Goal: Navigation & Orientation: Find specific page/section

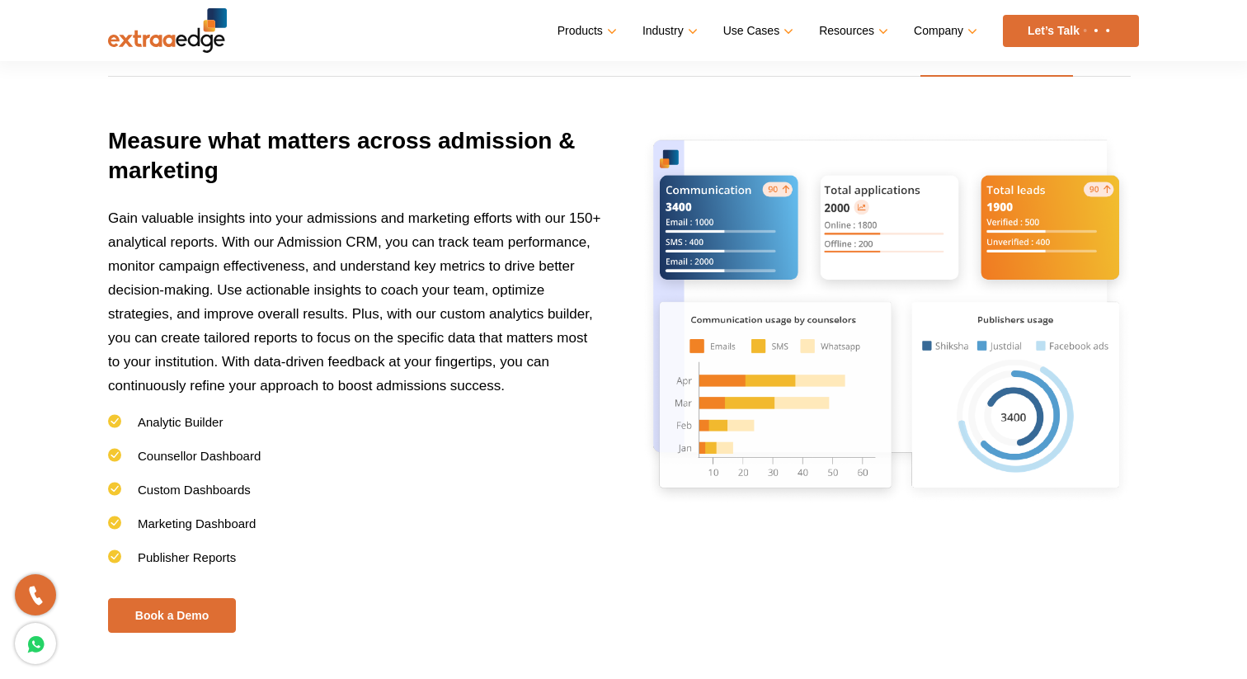
scroll to position [4039, 0]
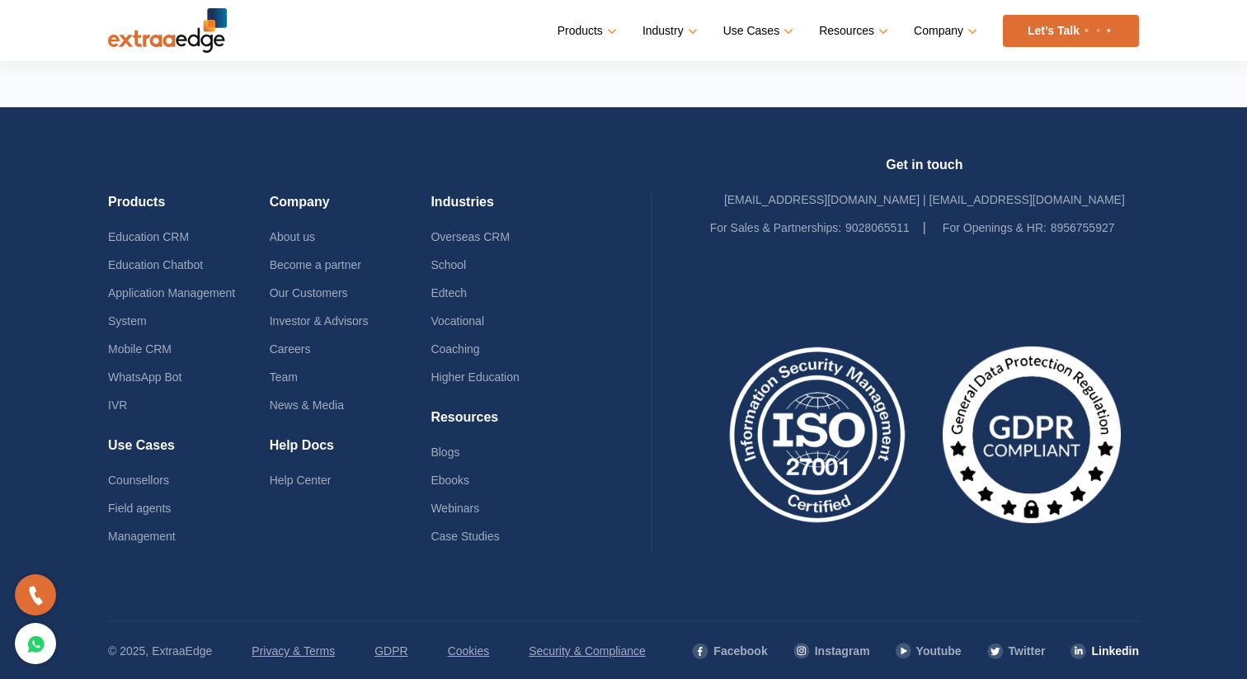
click at [1087, 652] on img at bounding box center [1078, 650] width 17 height 17
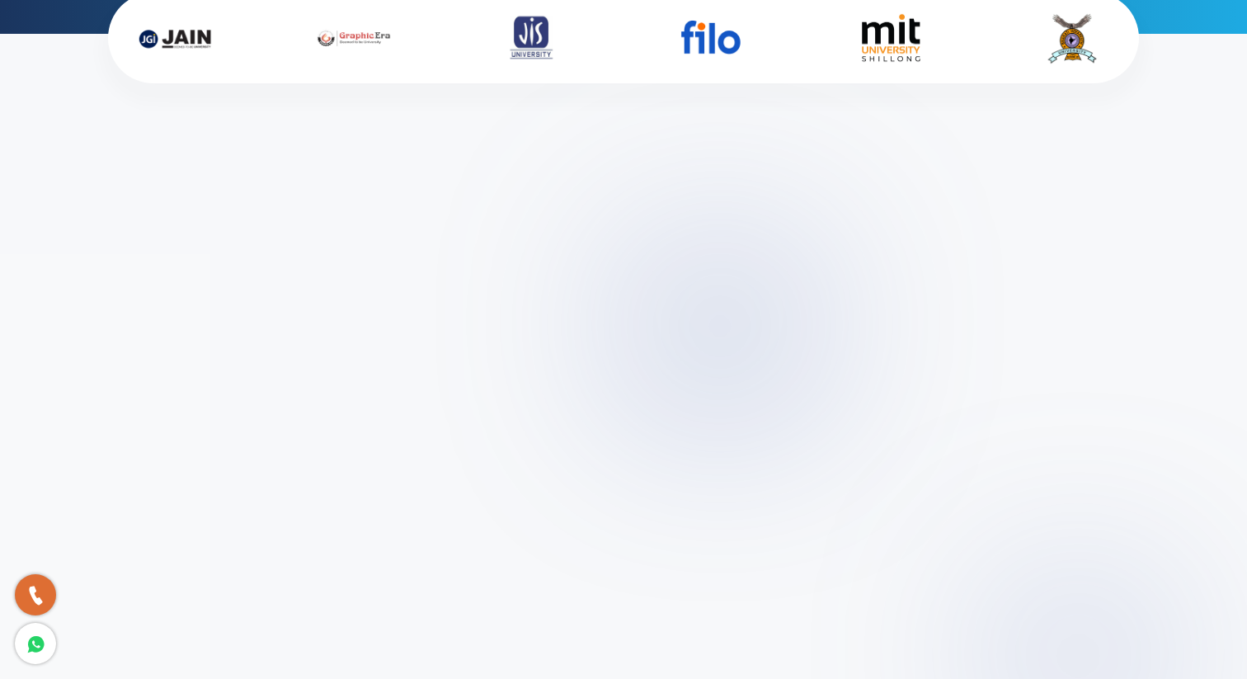
scroll to position [0, 0]
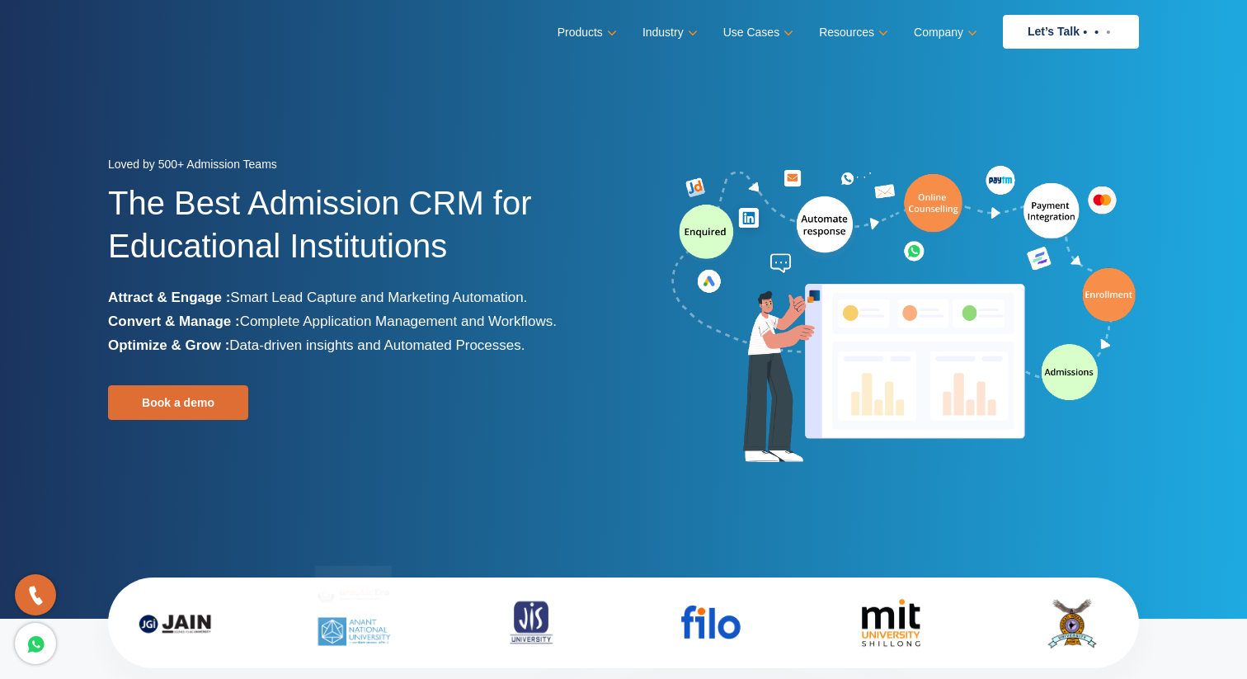
drag, startPoint x: 109, startPoint y: 198, endPoint x: 550, endPoint y: 350, distance: 466.6
click at [550, 350] on div "Loved by 500+ Admission Teams The Best Admission CRM for Educational Institutio…" at bounding box center [359, 316] width 503 height 326
copy div "The Best Admission CRM for Educational Institutions Attract & Engage : Smart Le…"
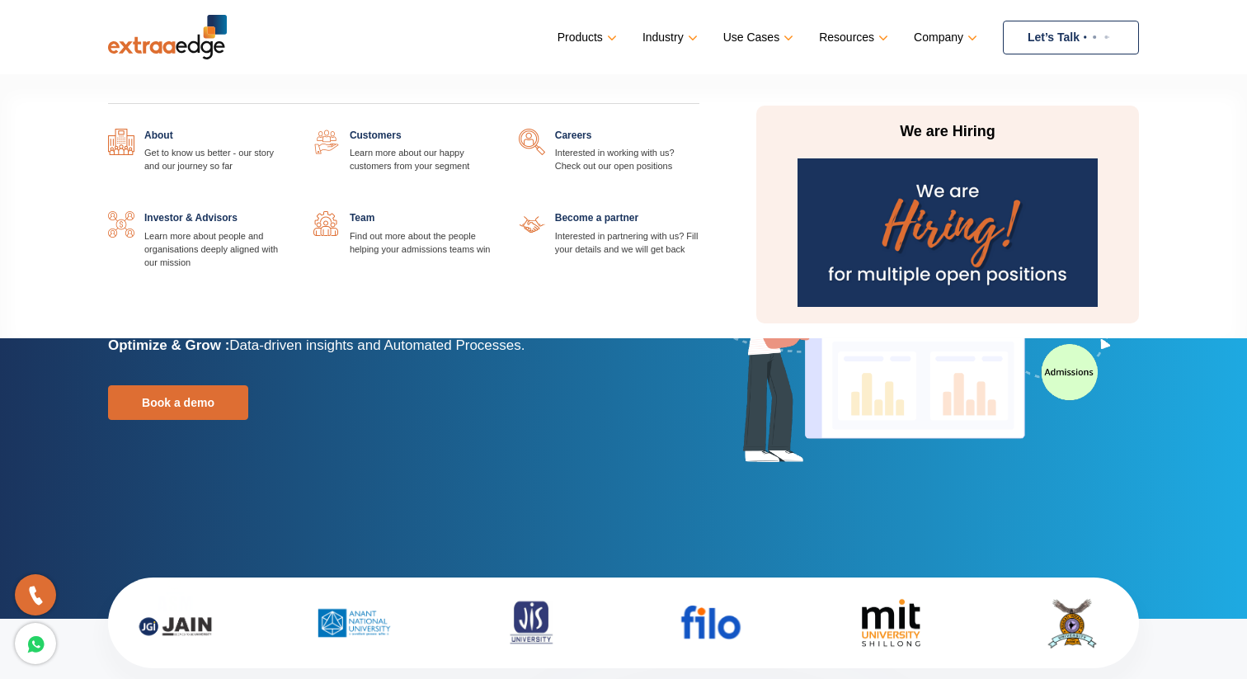
click at [494, 129] on link at bounding box center [494, 129] width 0 height 0
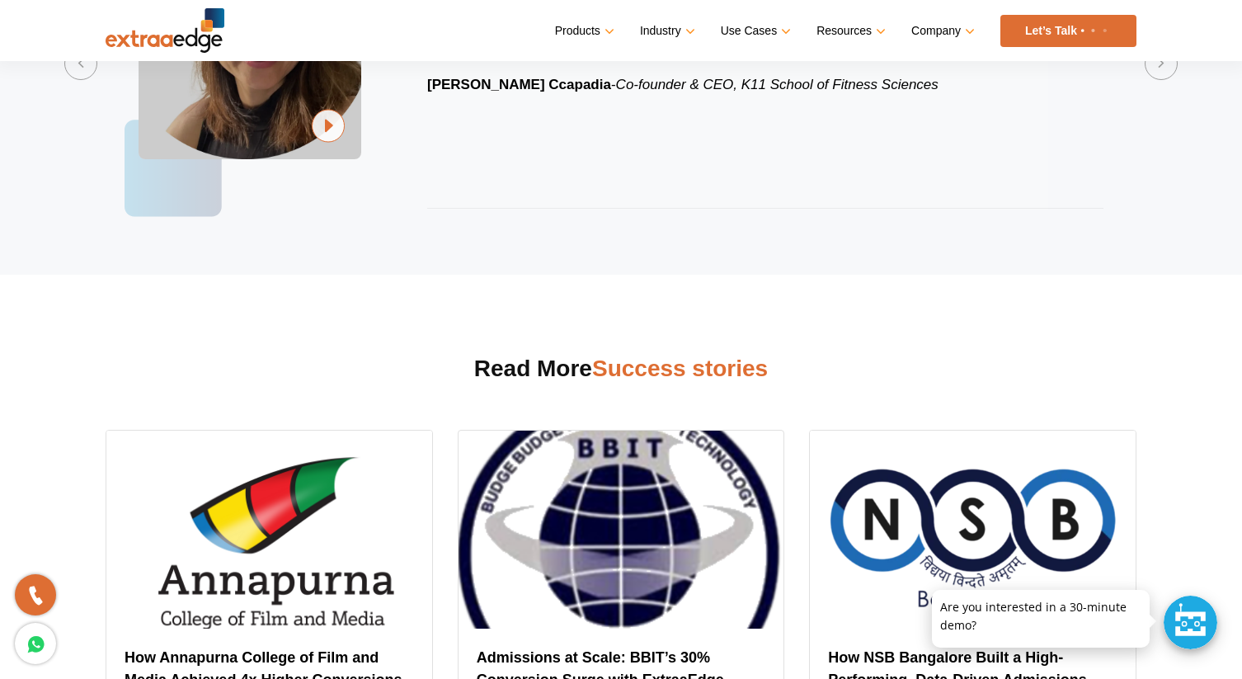
scroll to position [438, 0]
